Goal: Task Accomplishment & Management: Complete application form

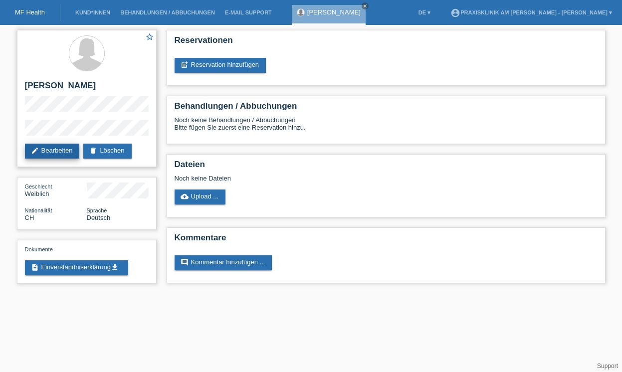
click at [54, 153] on link "edit Bearbeiten" at bounding box center [52, 151] width 55 height 15
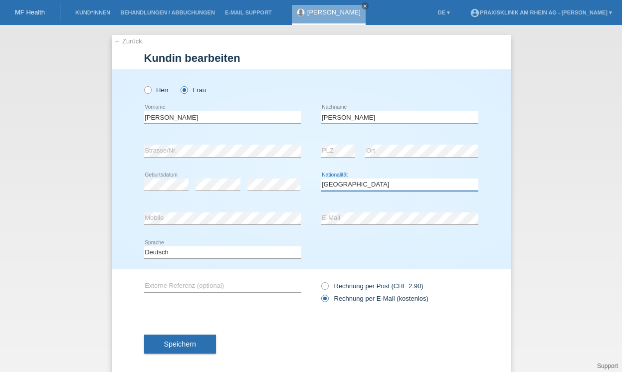
click at [350, 186] on select "Bitte auswählen... Schweiz Deutschland Liechtenstein Österreich ------------ Af…" at bounding box center [399, 185] width 157 height 12
select select "DE"
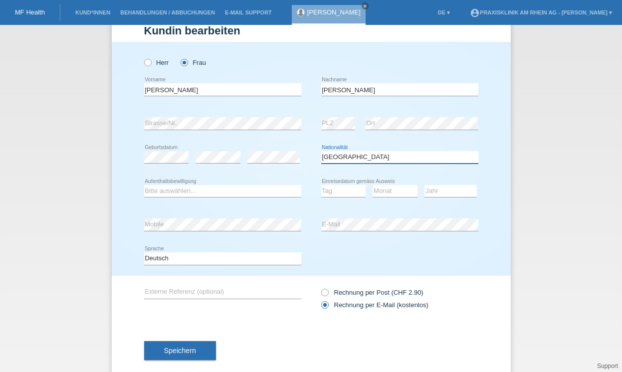
scroll to position [46, 0]
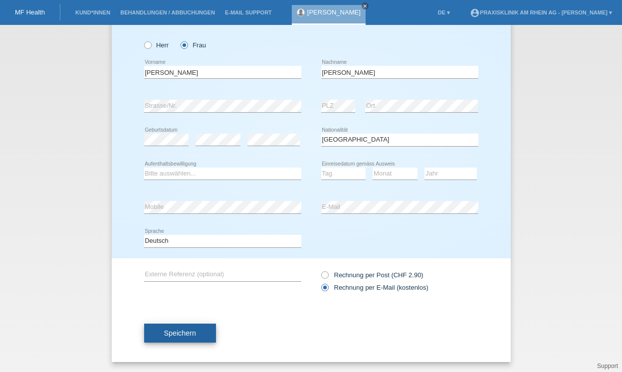
click at [166, 331] on span "Speichern" at bounding box center [180, 333] width 32 height 8
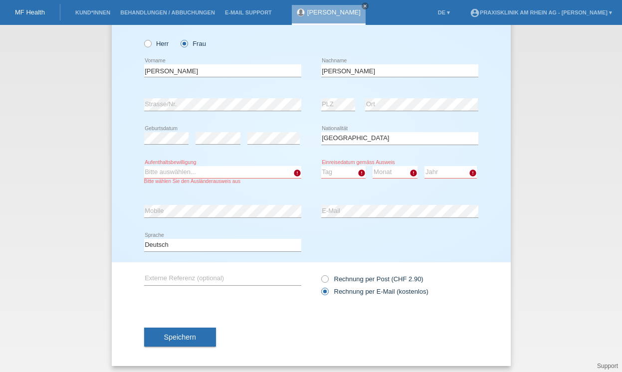
click at [288, 174] on select "Bitte auswählen... C B B - Flüchtlingsstatus Andere" at bounding box center [222, 172] width 157 height 12
click at [174, 174] on select "Bitte auswählen... C B B - Flüchtlingsstatus Andere" at bounding box center [222, 172] width 157 height 12
select select "C"
click at [339, 172] on select "Tag 01 02 03 04 05 06 07 08 09 10 11" at bounding box center [343, 172] width 45 height 12
select select "31"
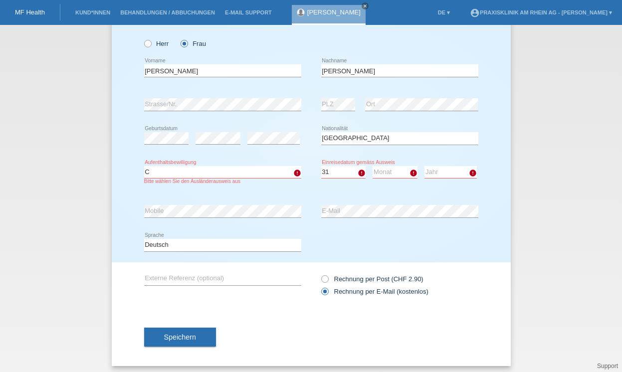
click at [394, 170] on select "Monat 01 02 03 04 05 06 07 08 09 10 11" at bounding box center [395, 172] width 45 height 12
select select "07"
click at [437, 175] on select "Jahr 2025 2024 2023 2022 2021 2020 2019 2018 2017 2016 2015 2014 2013 2012 2011…" at bounding box center [450, 172] width 52 height 12
select select "2017"
click at [184, 340] on span "Speichern" at bounding box center [180, 337] width 32 height 8
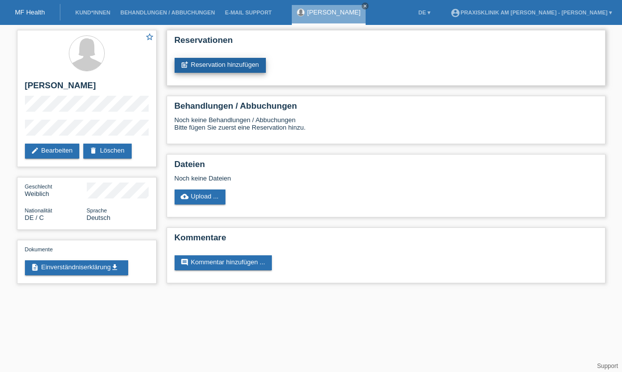
click at [225, 68] on link "post_add Reservation hinzufügen" at bounding box center [221, 65] width 92 height 15
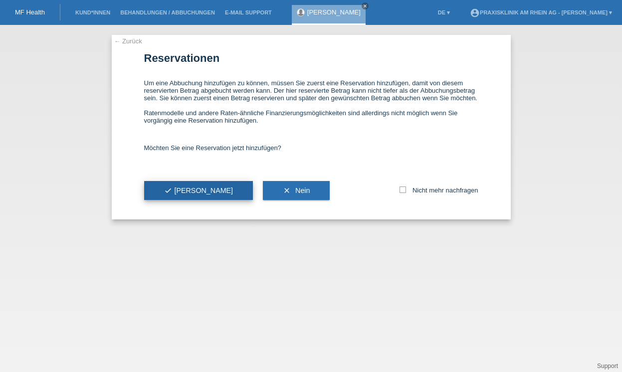
click at [191, 197] on button "check Ja" at bounding box center [198, 190] width 109 height 19
click at [174, 194] on span "check Ja" at bounding box center [198, 191] width 69 height 8
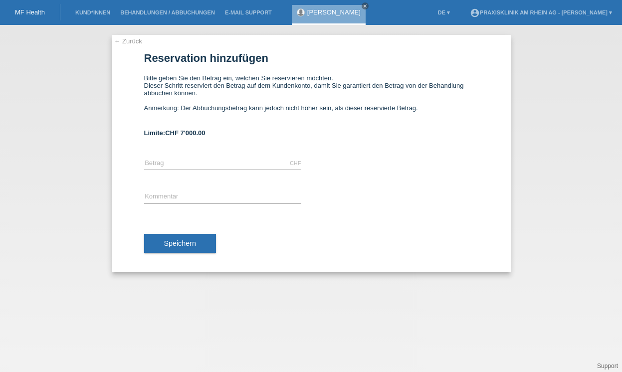
click at [130, 42] on link "← Zurück" at bounding box center [128, 40] width 28 height 7
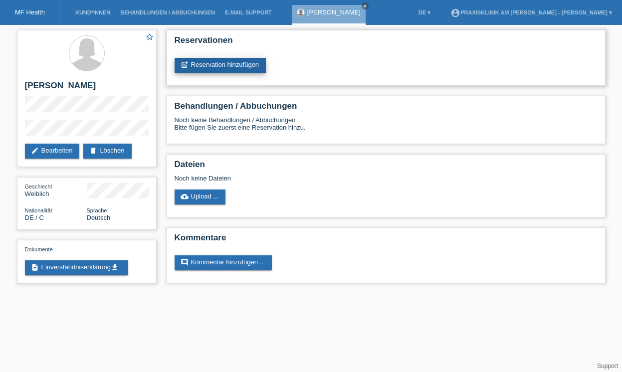
click at [225, 66] on link "post_add Reservation hinzufügen" at bounding box center [221, 65] width 92 height 15
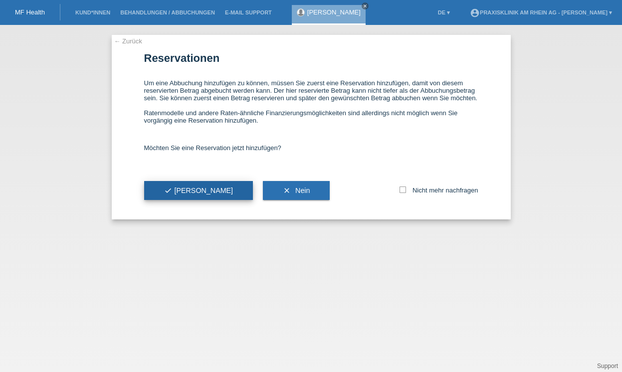
click at [182, 194] on span "check Ja" at bounding box center [198, 191] width 69 height 8
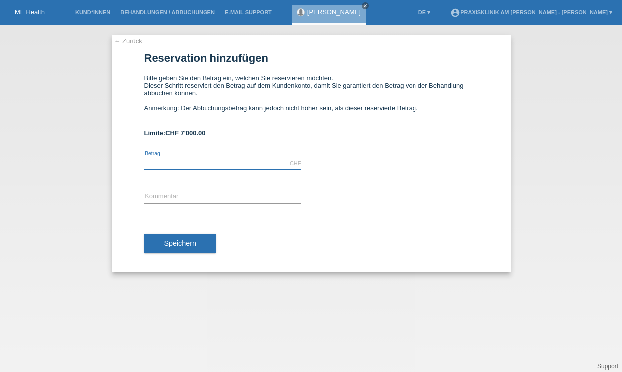
click at [160, 165] on input "text" at bounding box center [222, 163] width 157 height 12
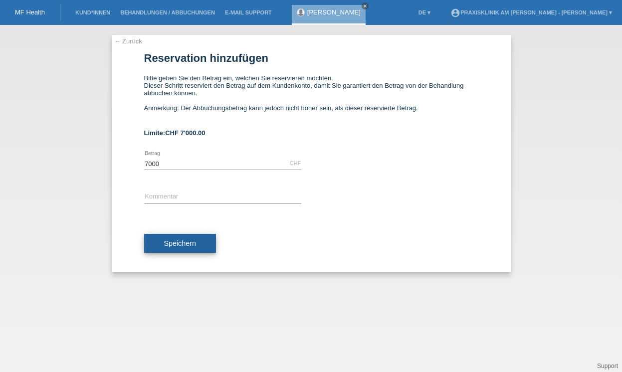
type input "7000.00"
click at [175, 246] on span "Speichern" at bounding box center [180, 243] width 32 height 8
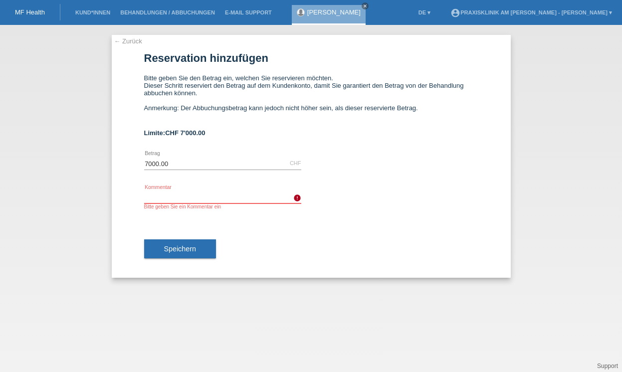
click at [195, 199] on input "text" at bounding box center [222, 197] width 157 height 12
type input "01578"
click at [181, 253] on span "Speichern" at bounding box center [180, 249] width 32 height 8
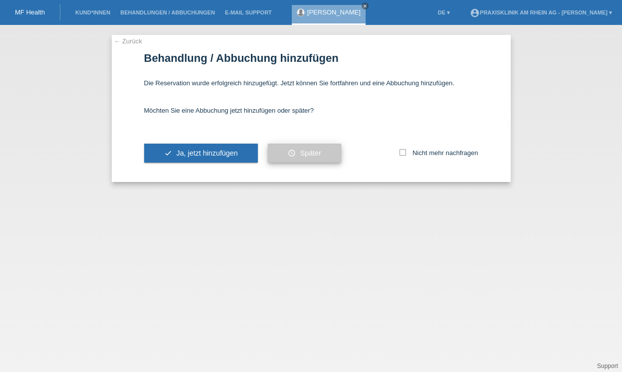
click at [295, 157] on button "schedule Später" at bounding box center [304, 153] width 73 height 19
